Goal: Check status: Check status

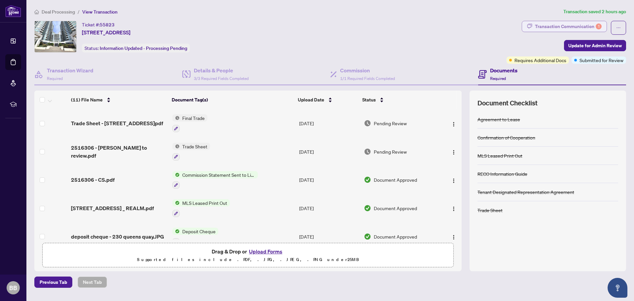
click at [580, 26] on div "Transaction Communication 1" at bounding box center [568, 26] width 67 height 11
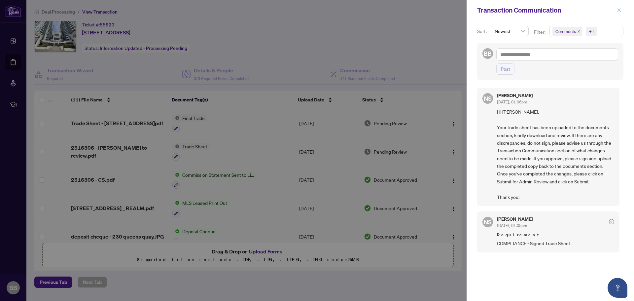
click at [619, 12] on icon "close" at bounding box center [619, 10] width 5 height 5
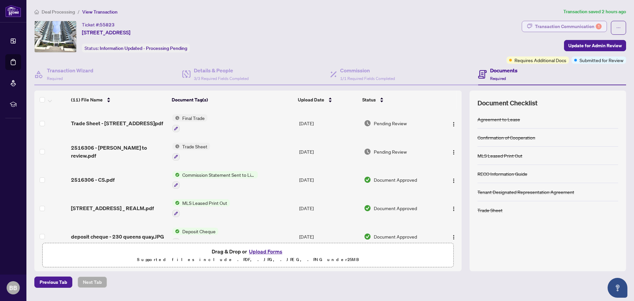
click at [586, 27] on div "Transaction Communication 1" at bounding box center [568, 26] width 67 height 11
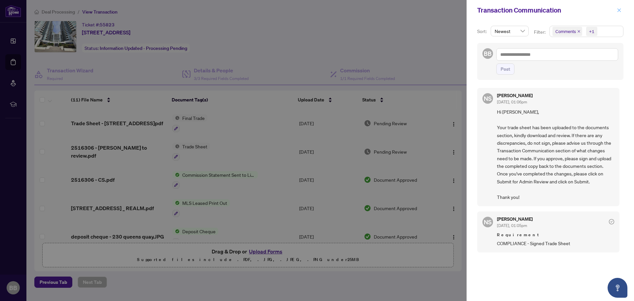
click at [618, 10] on icon "close" at bounding box center [619, 10] width 5 height 5
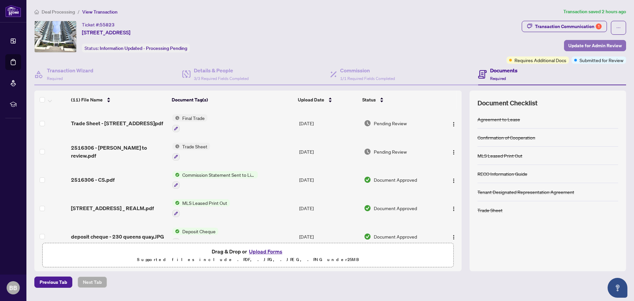
click at [593, 47] on span "Update for Admin Review" at bounding box center [596, 45] width 54 height 11
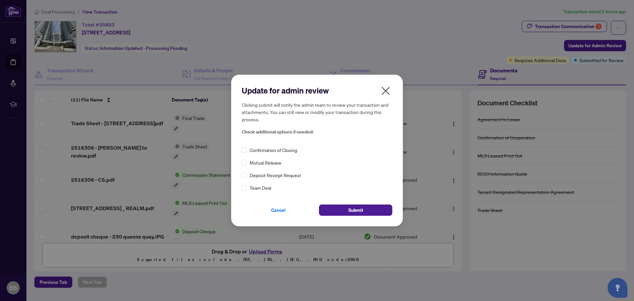
click at [383, 89] on icon "close" at bounding box center [386, 91] width 11 height 11
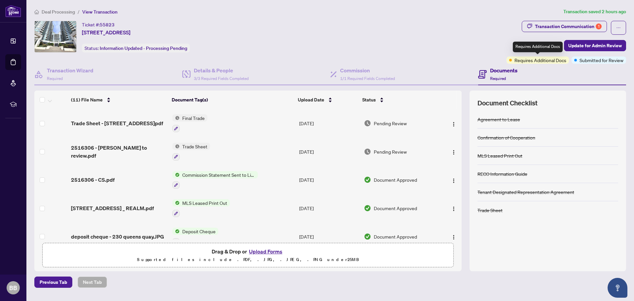
click at [555, 60] on span "Requires Additional Docs" at bounding box center [541, 59] width 52 height 7
click at [593, 25] on div "Transaction Communication 1" at bounding box center [568, 26] width 67 height 11
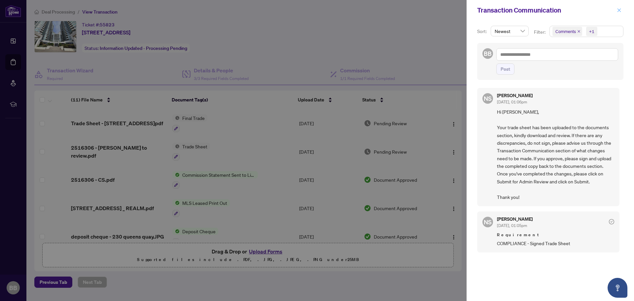
click at [617, 7] on span "button" at bounding box center [619, 10] width 5 height 11
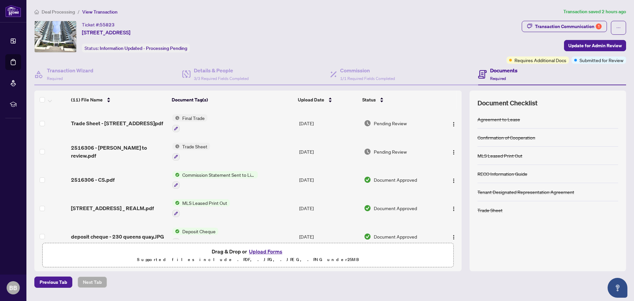
click at [396, 155] on td "Pending Review" at bounding box center [400, 151] width 78 height 28
click at [135, 120] on span "Trade Sheet - [STREET_ADDRESS]pdf" at bounding box center [117, 123] width 92 height 8
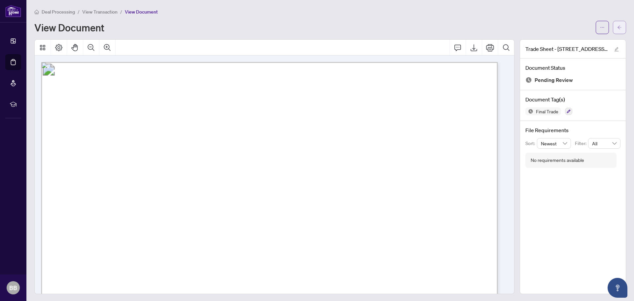
click at [613, 25] on button "button" at bounding box center [619, 27] width 13 height 13
